Goal: Task Accomplishment & Management: Manage account settings

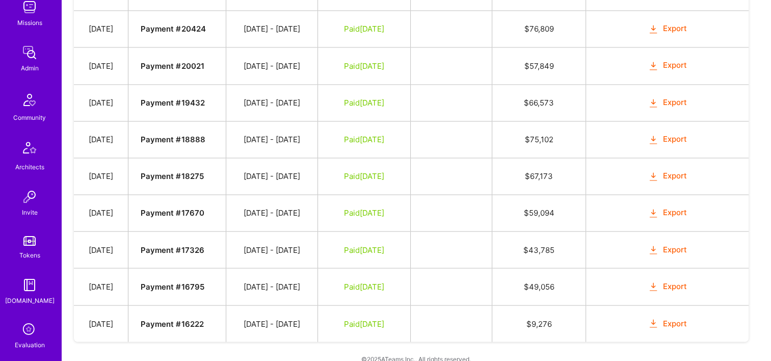
scroll to position [306, 0]
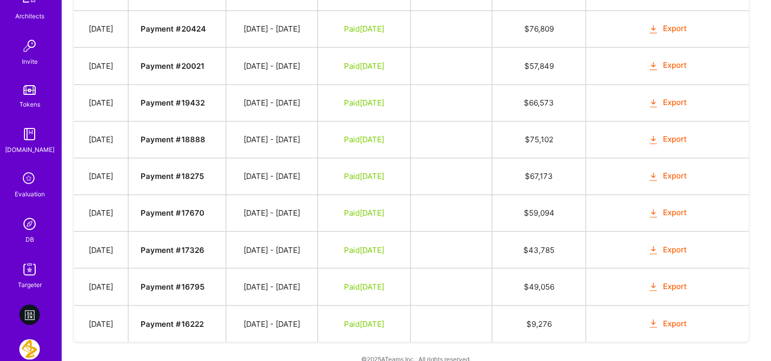
click at [32, 228] on img at bounding box center [29, 224] width 20 height 20
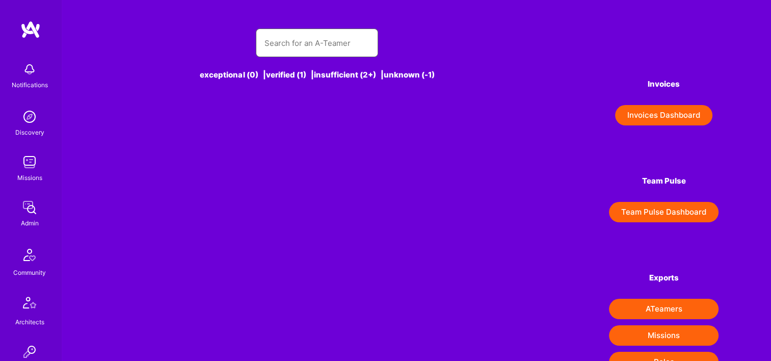
click at [311, 53] on input "text" at bounding box center [317, 43] width 106 height 26
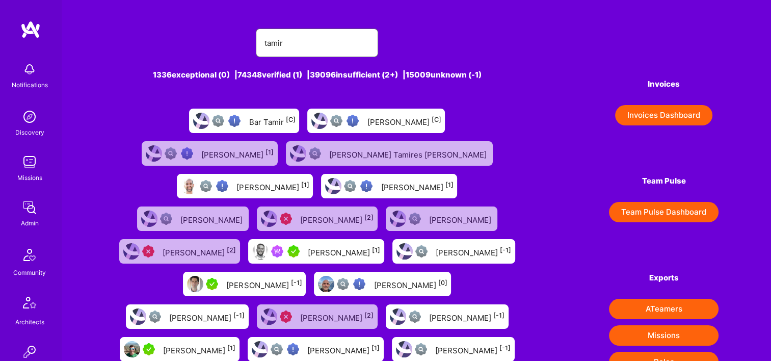
type input "tamir"
click at [380, 245] on div "[PERSON_NAME] [1]" at bounding box center [344, 251] width 72 height 13
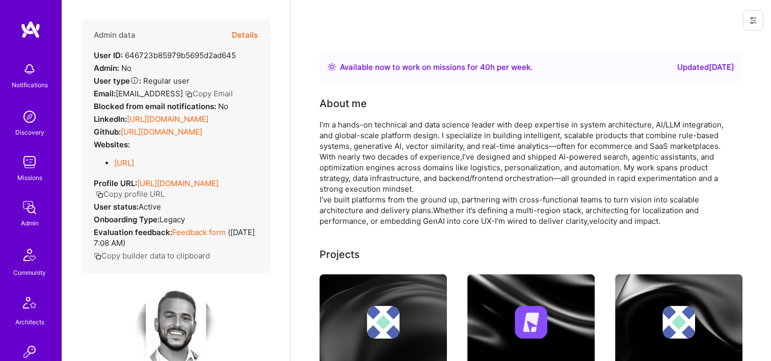
click at [237, 35] on button "Details" at bounding box center [245, 35] width 26 height 30
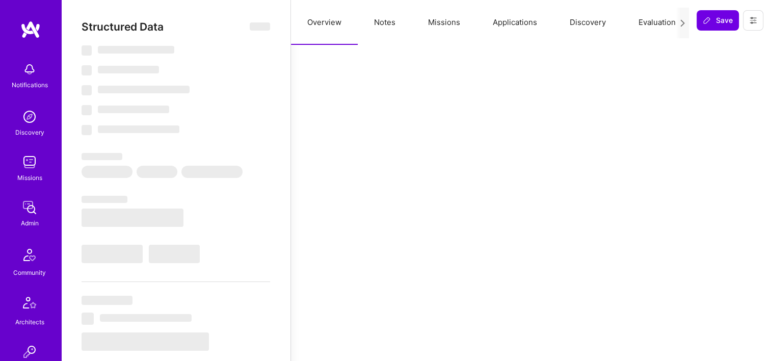
click at [457, 19] on button "Missions" at bounding box center [444, 22] width 65 height 45
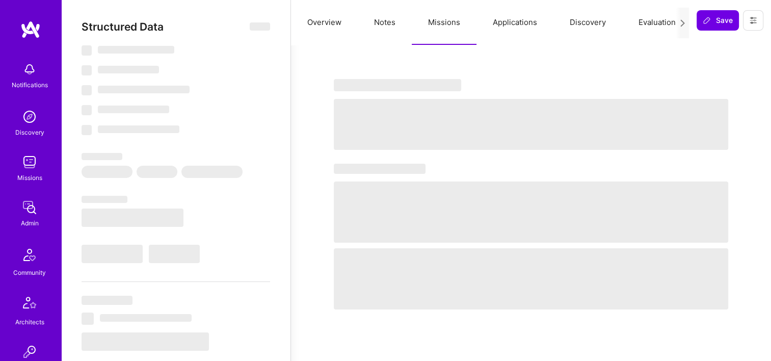
select select "Right Now"
select select "5"
select select "4"
select select "7"
select select "6"
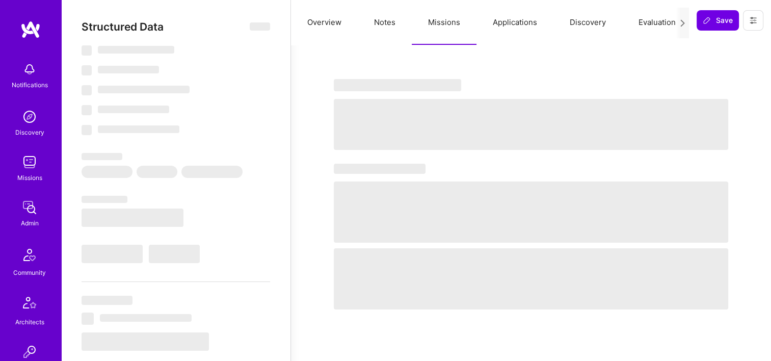
select select "US"
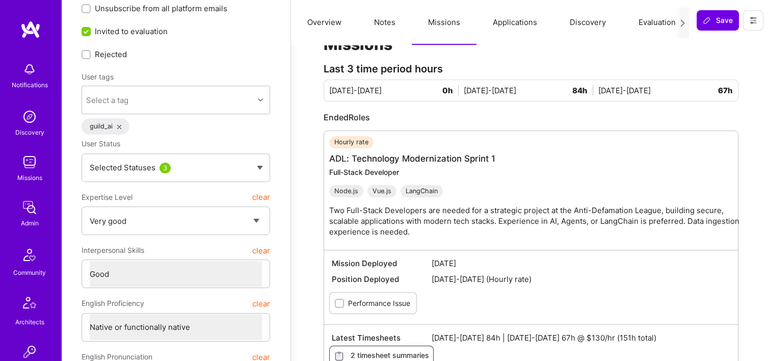
scroll to position [102, 0]
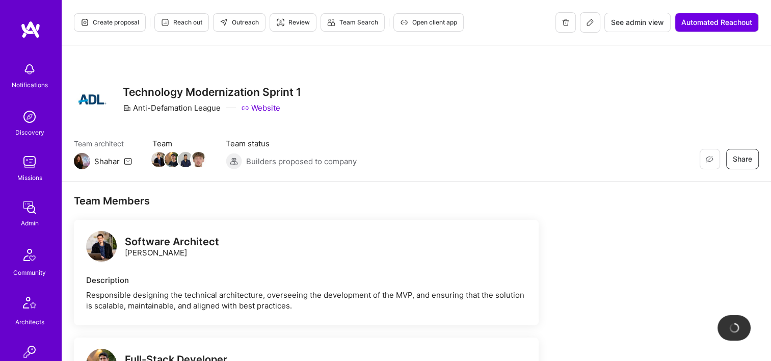
click at [615, 27] on span "See admin view" at bounding box center [637, 22] width 53 height 10
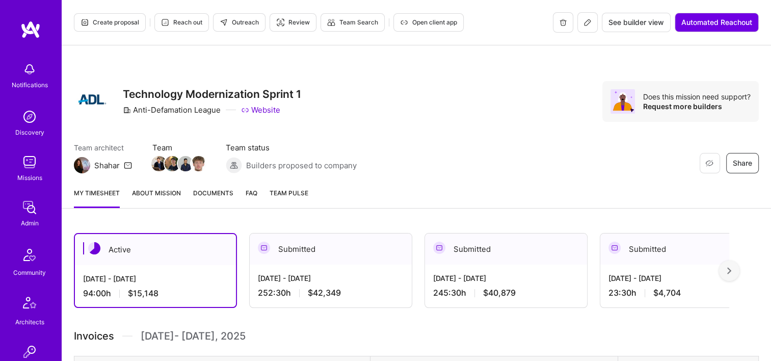
click at [212, 196] on span "Documents" at bounding box center [213, 193] width 40 height 11
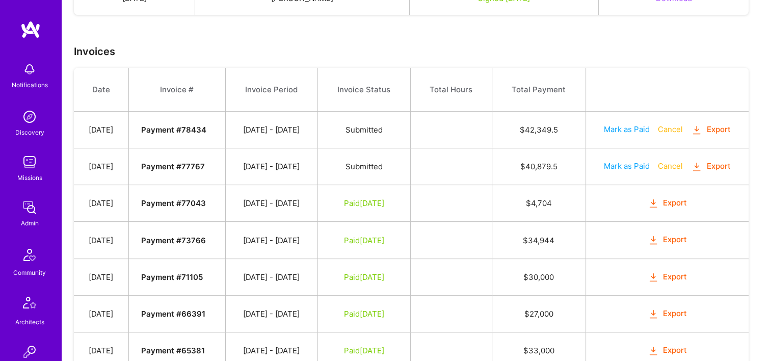
scroll to position [408, 0]
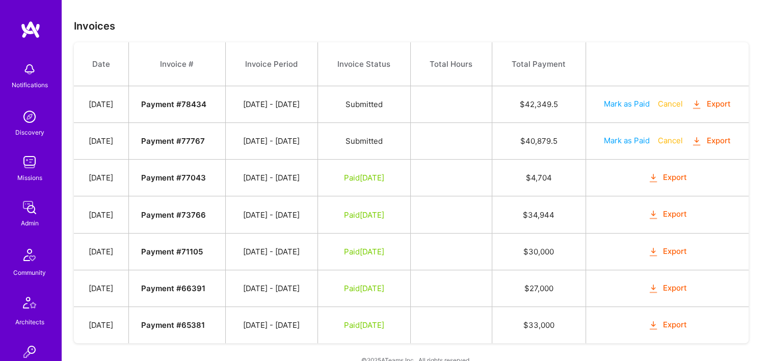
click at [720, 140] on button "Export" at bounding box center [711, 141] width 40 height 12
click at [479, 93] on td at bounding box center [451, 104] width 82 height 37
click at [692, 105] on td "Mark as Paid Cancel Export" at bounding box center [667, 104] width 163 height 37
click at [703, 105] on icon "button" at bounding box center [697, 105] width 12 height 12
click at [511, 53] on th "Total Payment" at bounding box center [539, 64] width 94 height 44
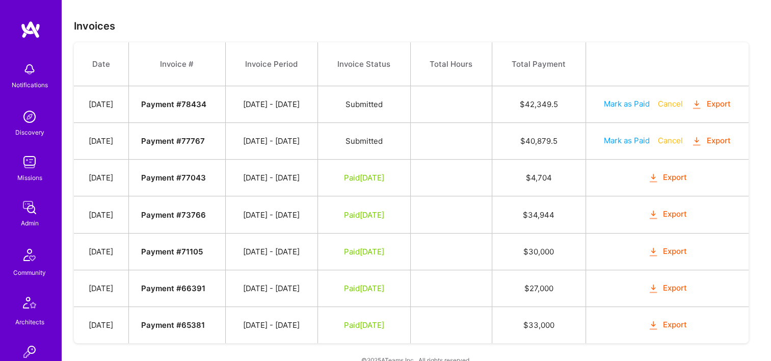
click at [703, 139] on icon "button" at bounding box center [697, 142] width 12 height 12
click at [471, 241] on td at bounding box center [451, 251] width 82 height 37
